Goal: Information Seeking & Learning: Learn about a topic

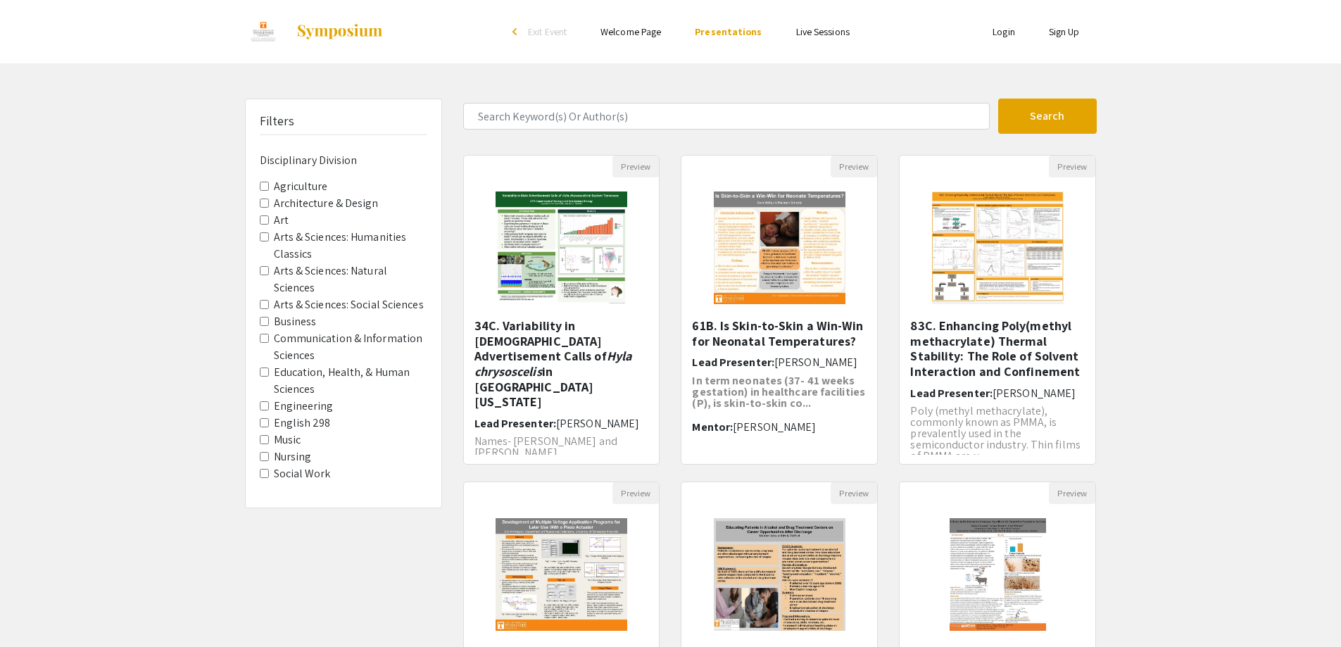
click at [261, 270] on Sciences "Arts & Sciences: Natural Sciences" at bounding box center [264, 270] width 9 height 9
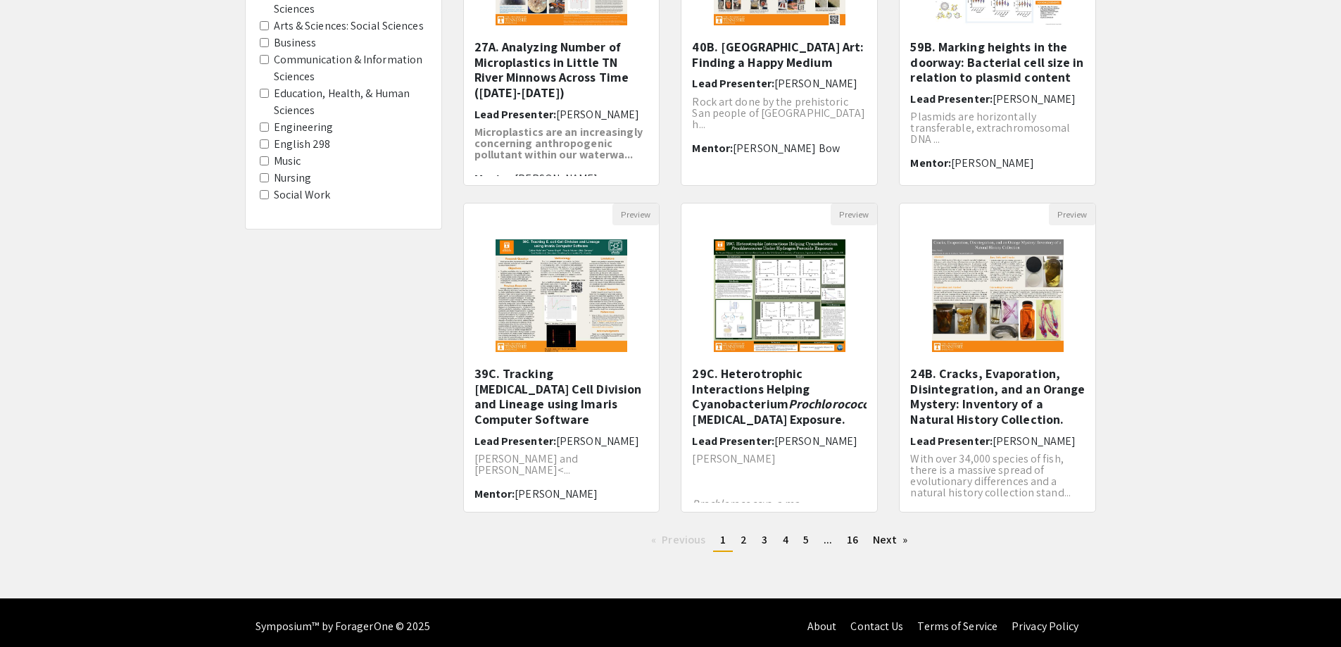
scroll to position [286, 0]
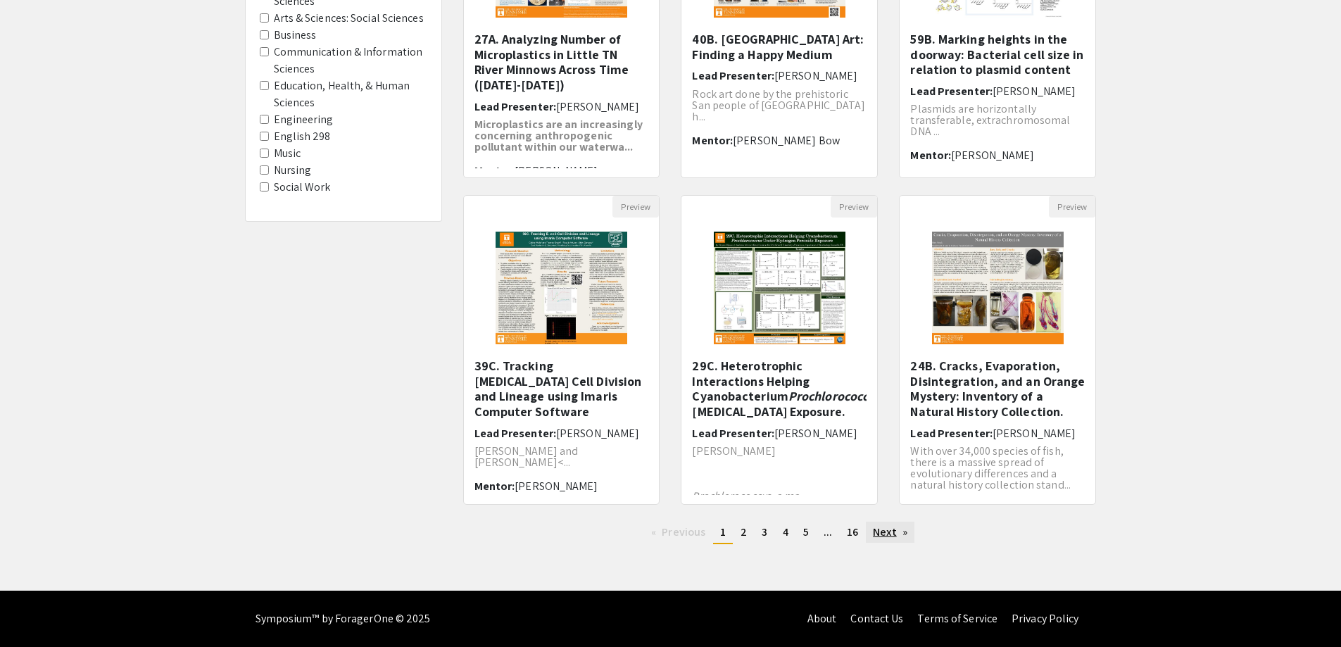
click at [873, 537] on link "Next page" at bounding box center [890, 532] width 49 height 21
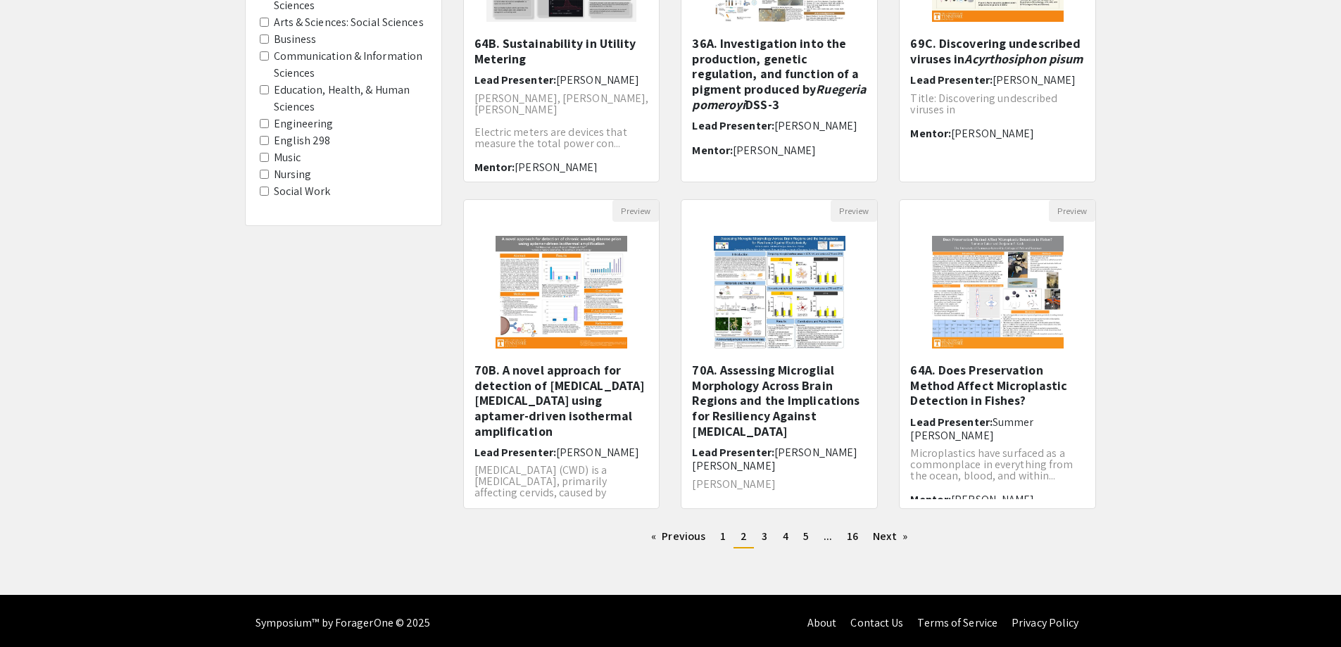
scroll to position [286, 0]
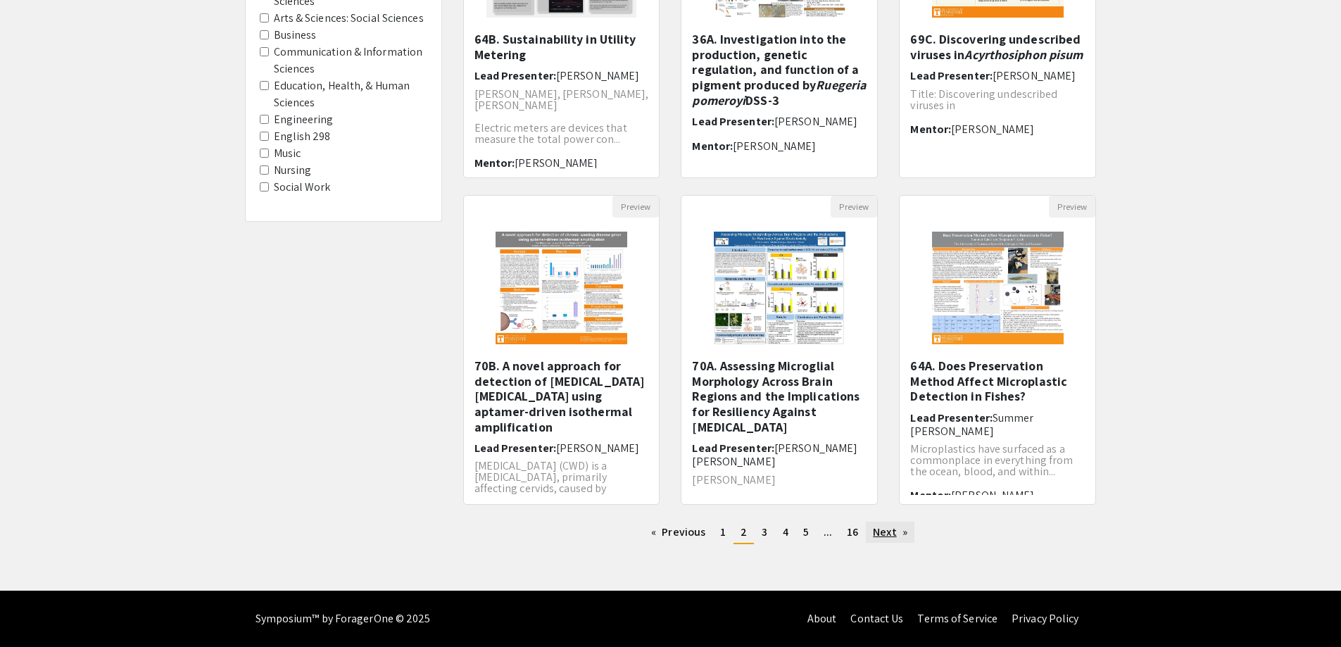
click at [894, 533] on link "Next page" at bounding box center [890, 532] width 49 height 21
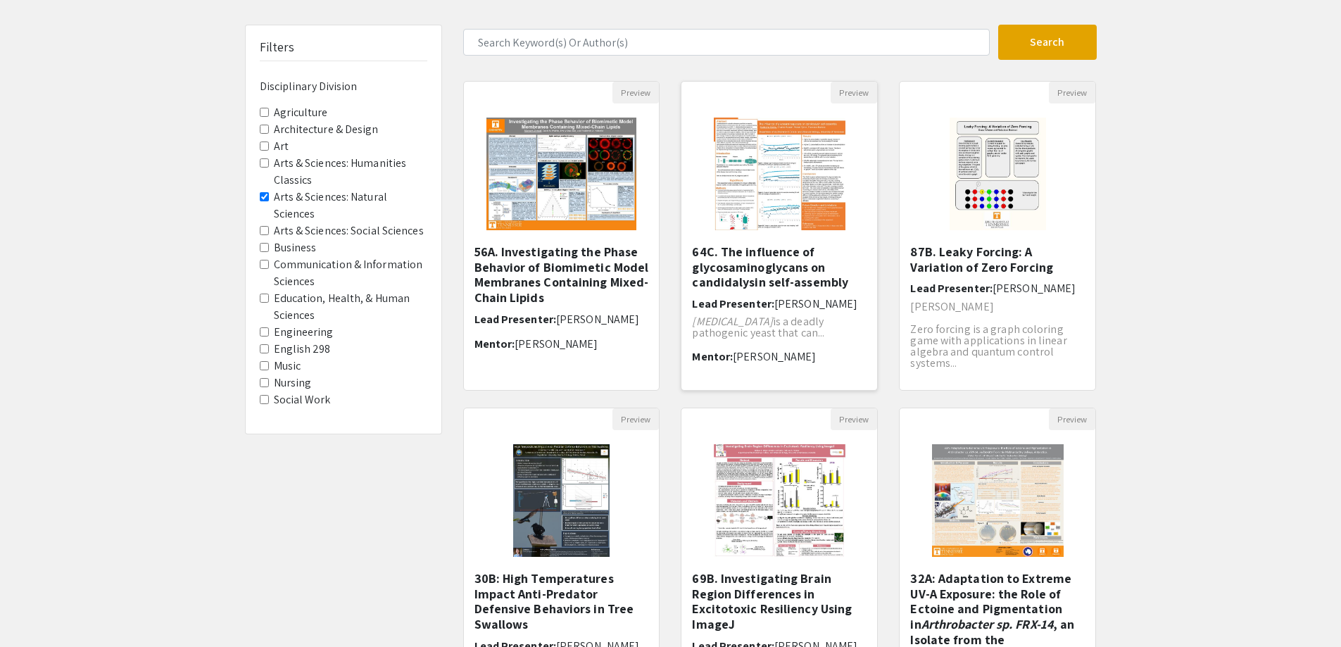
scroll to position [211, 0]
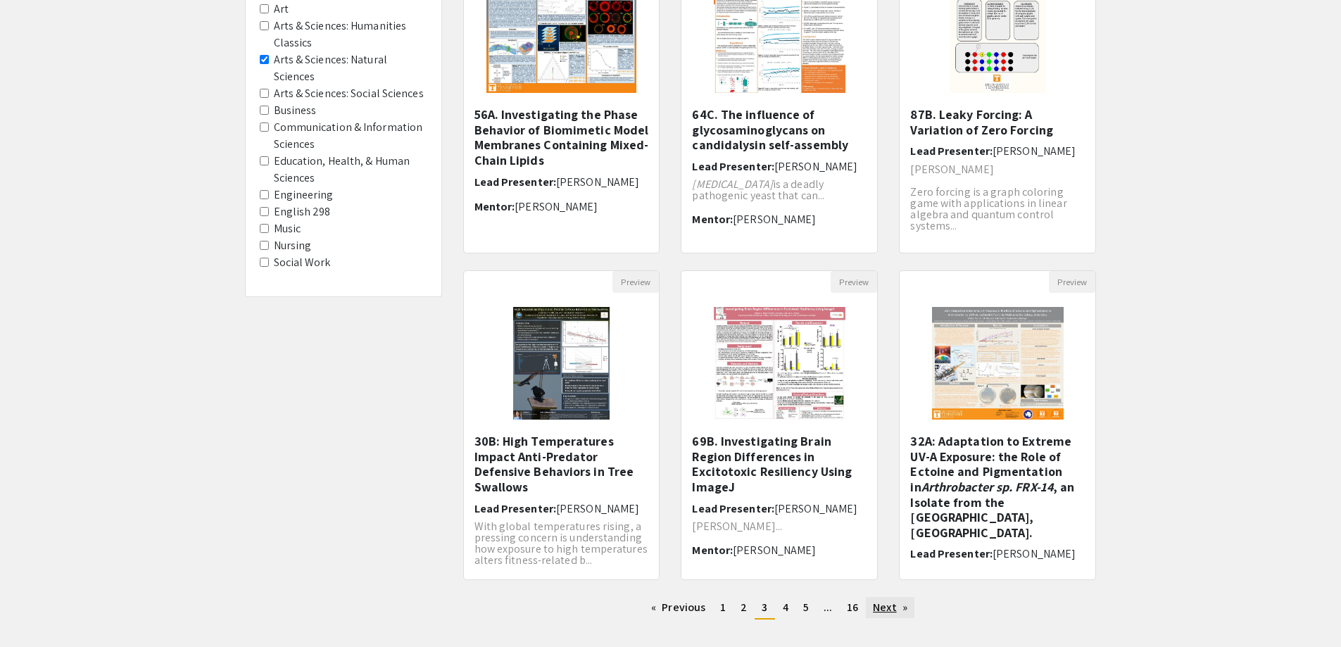
click at [897, 611] on link "Next page" at bounding box center [890, 607] width 49 height 21
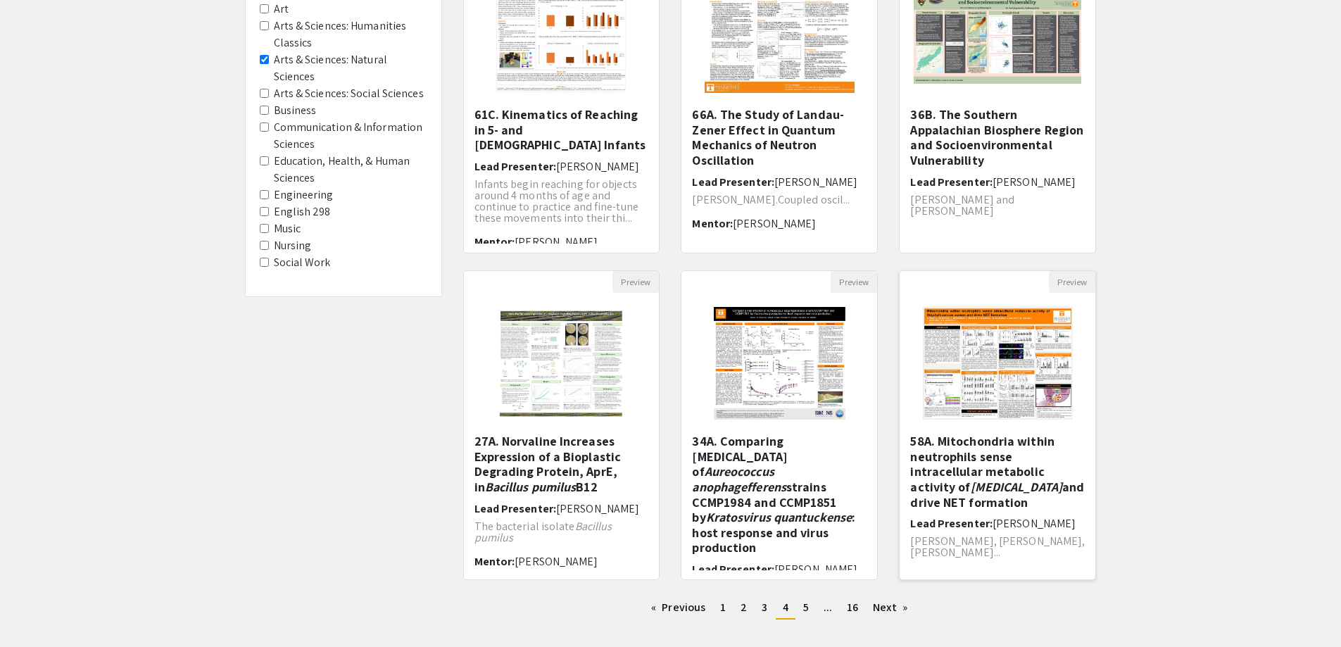
scroll to position [282, 0]
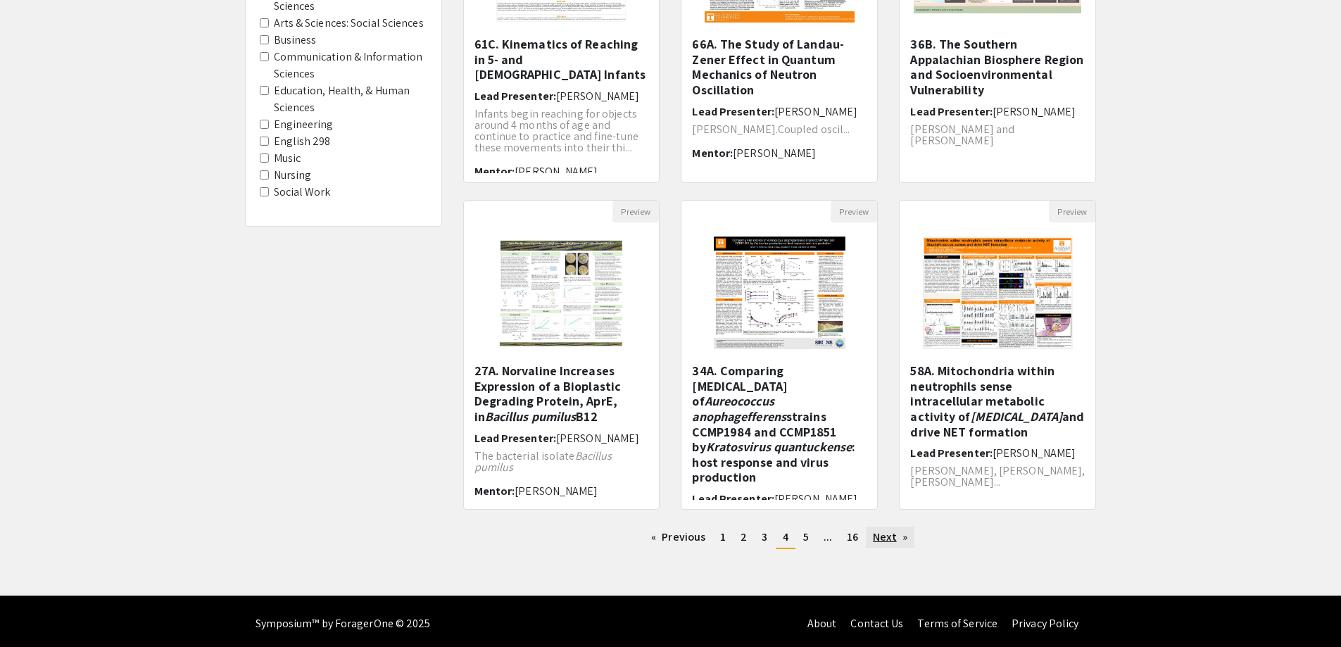
click at [899, 537] on link "Next page" at bounding box center [890, 536] width 49 height 21
